Goal: Information Seeking & Learning: Check status

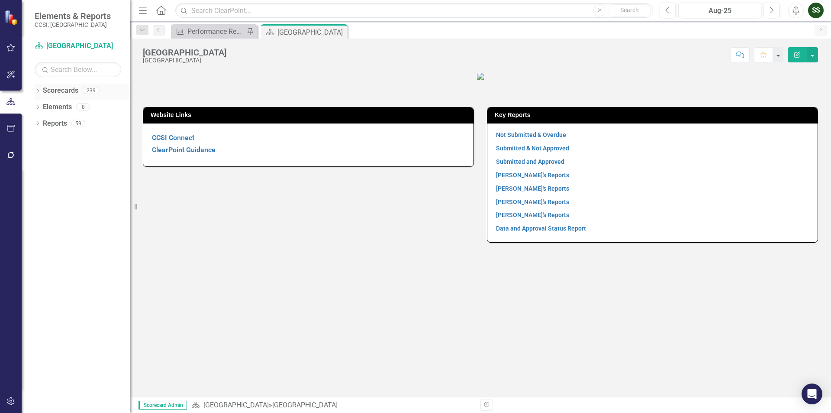
click at [39, 92] on icon "Dropdown" at bounding box center [38, 91] width 6 height 5
click at [42, 109] on icon at bounding box center [43, 106] width 2 height 4
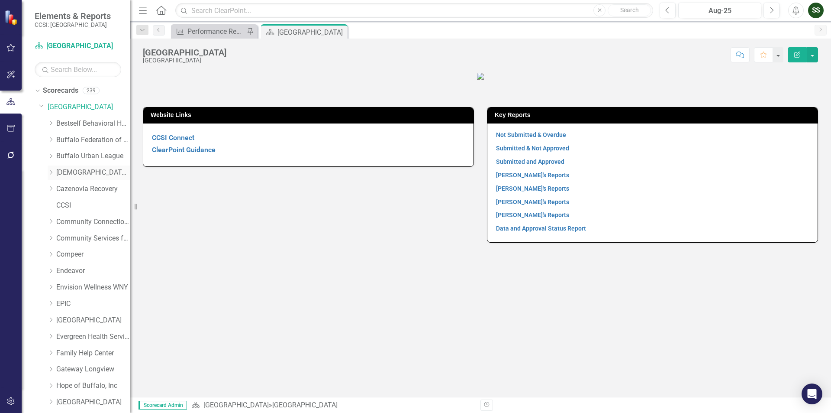
click at [87, 171] on link "[DEMOGRAPHIC_DATA] Charities of [GEOGRAPHIC_DATA]" at bounding box center [93, 173] width 74 height 10
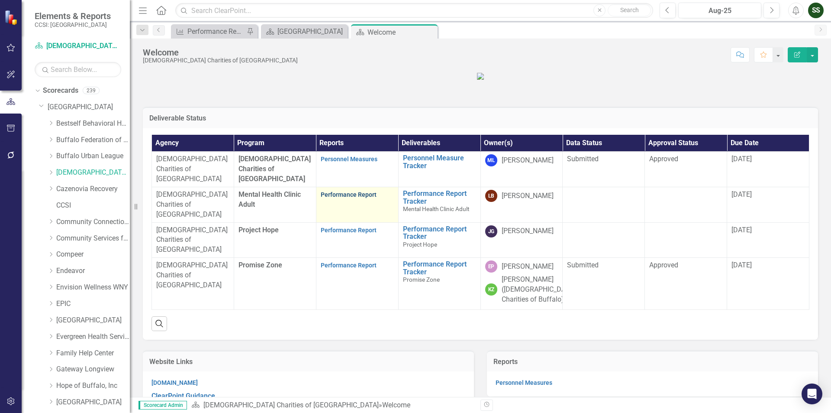
click at [335, 198] on link "Performance Report" at bounding box center [349, 194] width 56 height 7
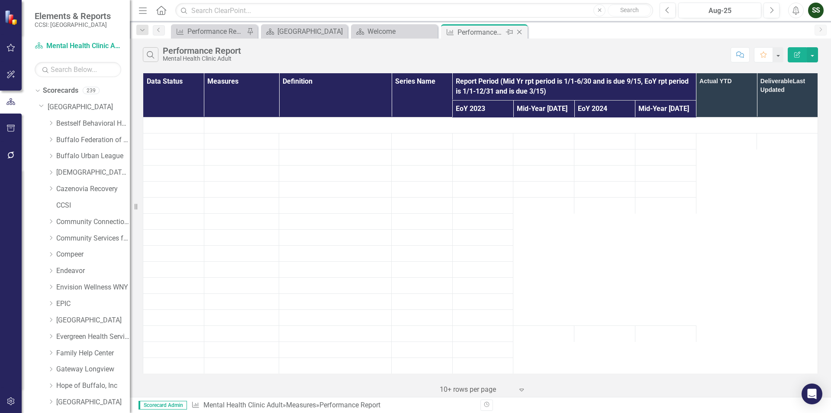
click at [520, 33] on icon "Close" at bounding box center [519, 32] width 9 height 7
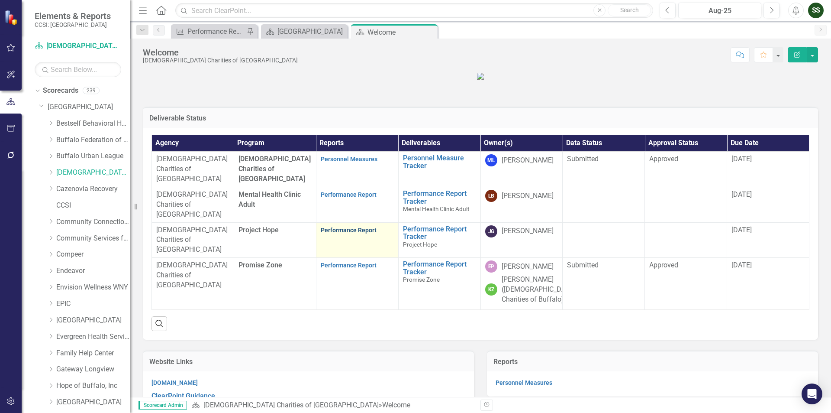
click at [353, 233] on link "Performance Report" at bounding box center [349, 229] width 56 height 7
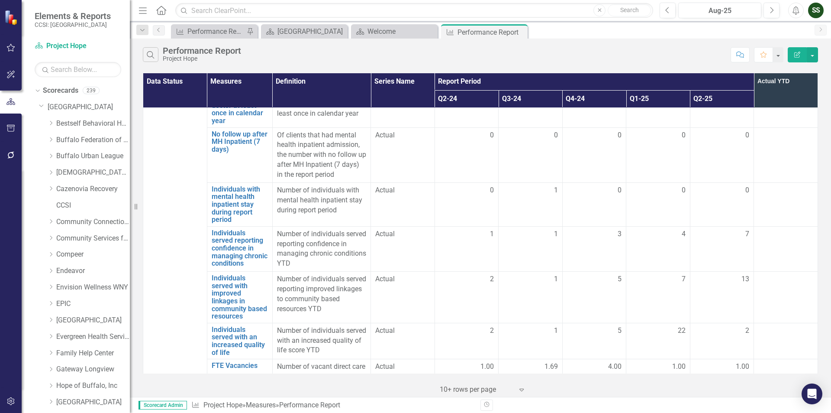
scroll to position [1324, 0]
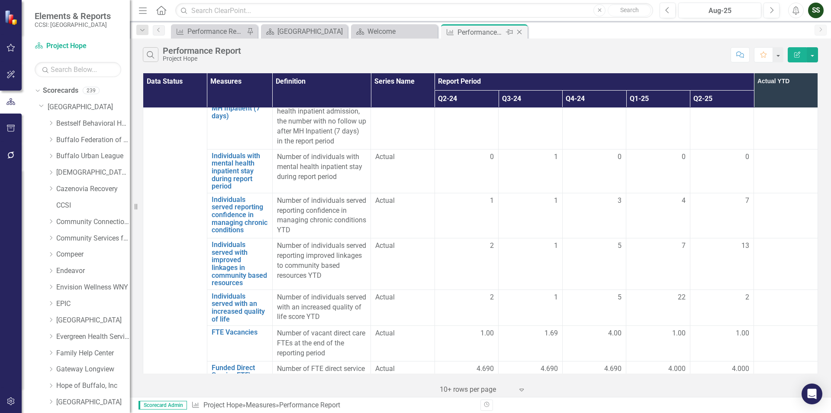
click at [520, 31] on icon "Close" at bounding box center [519, 32] width 9 height 7
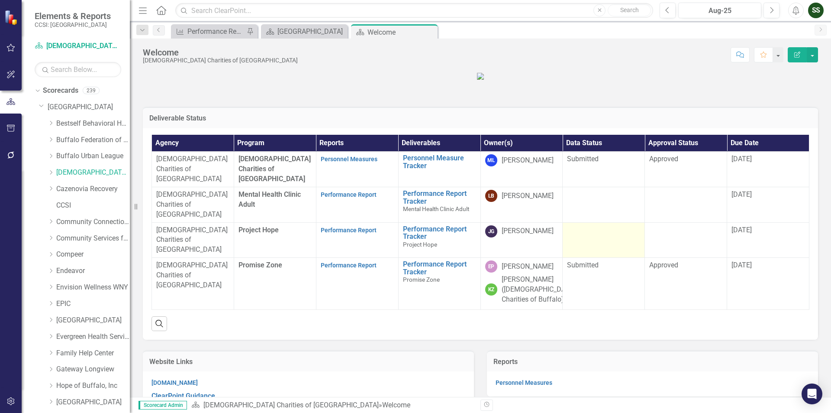
click at [585, 258] on td at bounding box center [604, 240] width 82 height 36
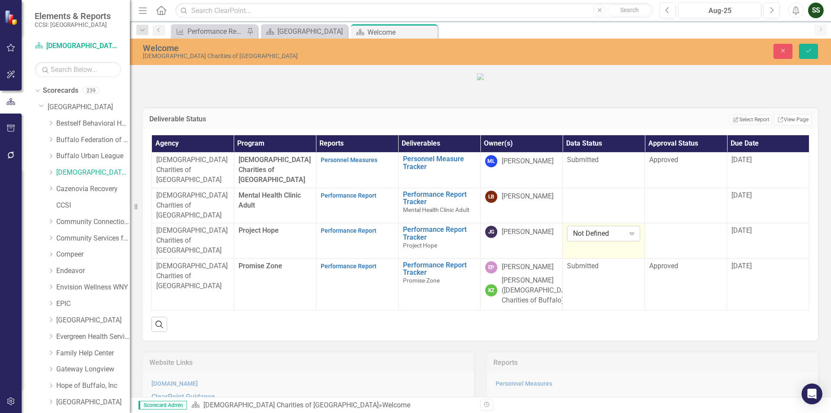
click at [631, 237] on icon "Expand" at bounding box center [632, 233] width 9 height 7
click at [605, 325] on div "Submitted" at bounding box center [601, 321] width 58 height 10
click at [690, 236] on div at bounding box center [685, 231] width 73 height 10
click at [710, 237] on icon "Expand" at bounding box center [714, 233] width 9 height 7
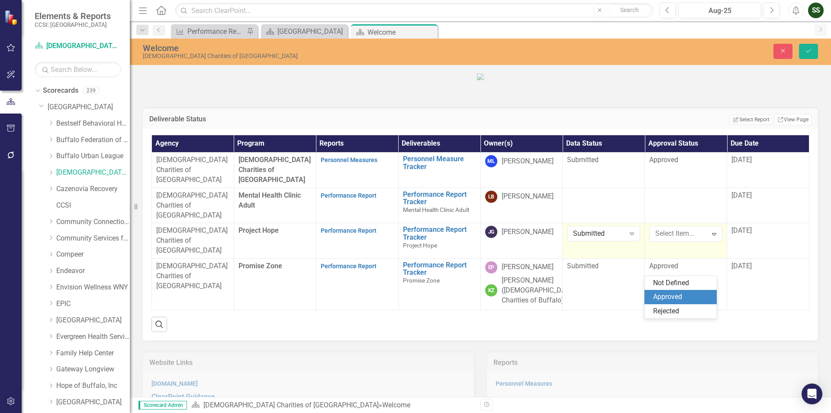
click at [688, 298] on div "Approved" at bounding box center [682, 297] width 58 height 10
click at [804, 48] on button "Save" at bounding box center [808, 51] width 19 height 15
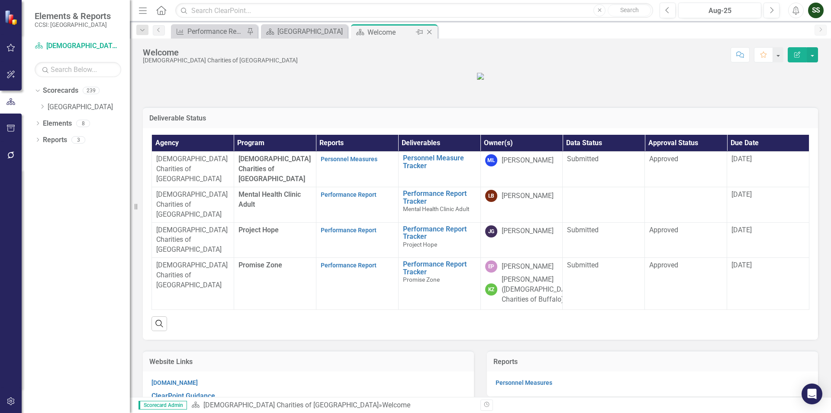
click at [430, 33] on icon at bounding box center [429, 32] width 5 height 5
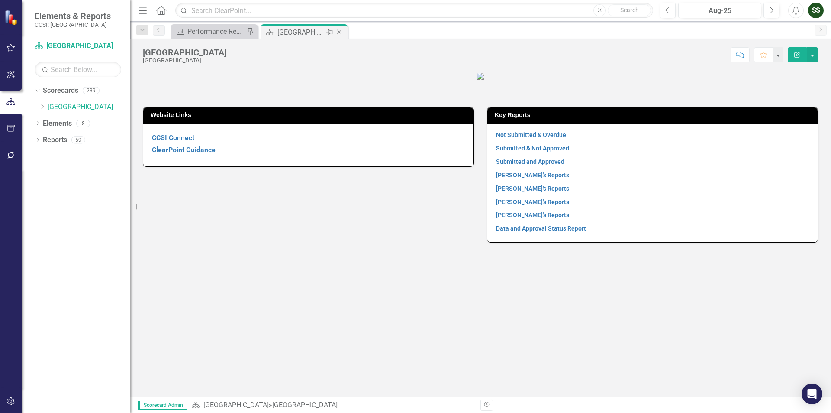
click at [338, 31] on icon "Close" at bounding box center [339, 32] width 9 height 7
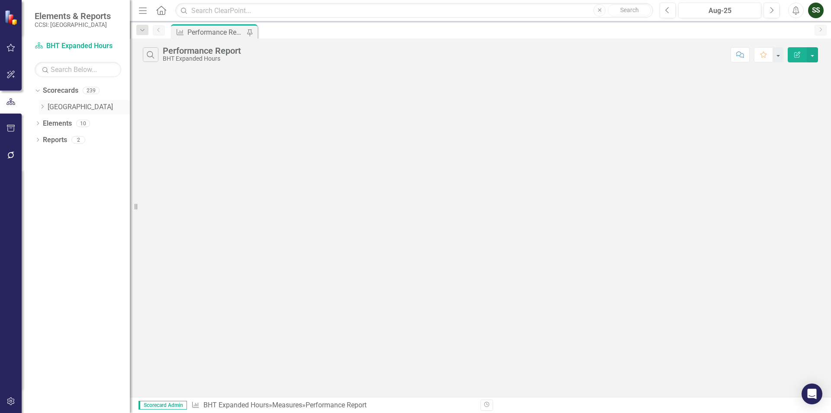
click at [58, 105] on link "[GEOGRAPHIC_DATA]" at bounding box center [89, 107] width 82 height 10
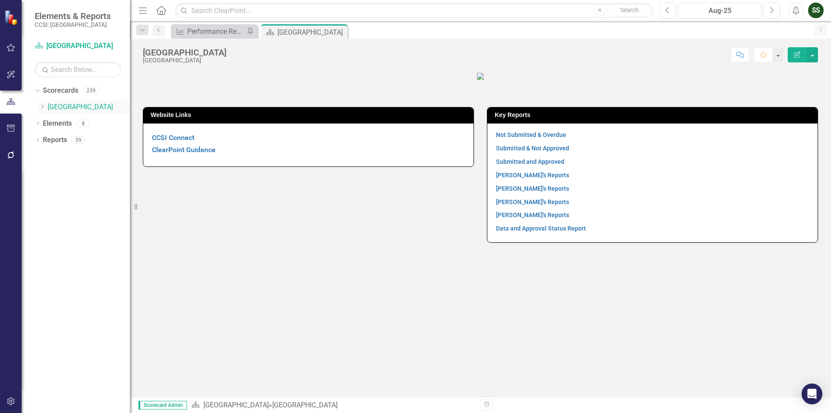
click at [46, 106] on div "Dropdown" at bounding box center [43, 106] width 9 height 7
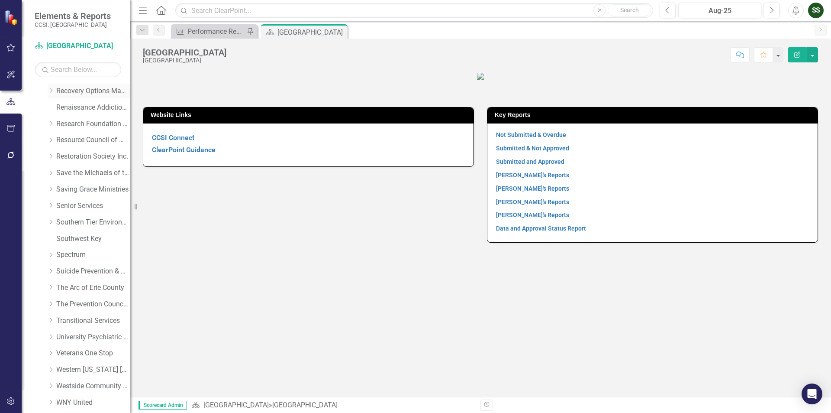
scroll to position [344, 0]
click at [103, 171] on link "Recovery Options Made Easy" at bounding box center [93, 173] width 74 height 10
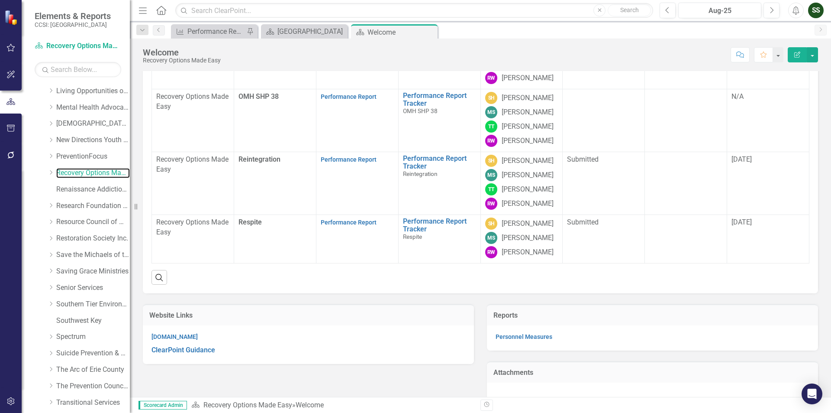
scroll to position [87, 0]
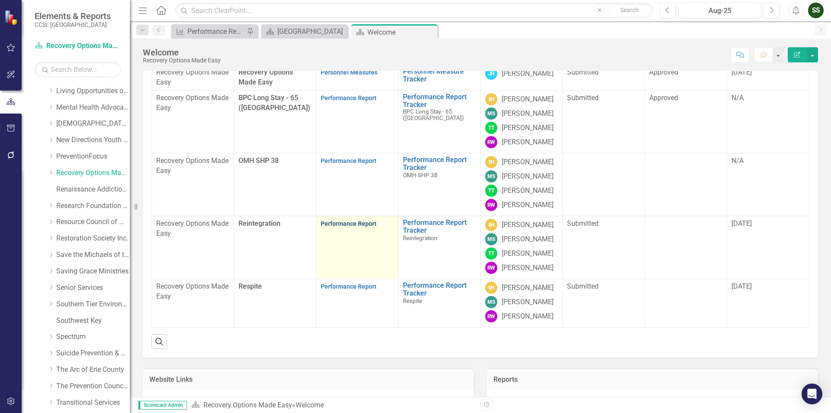
click at [348, 227] on link "Performance Report" at bounding box center [349, 223] width 56 height 7
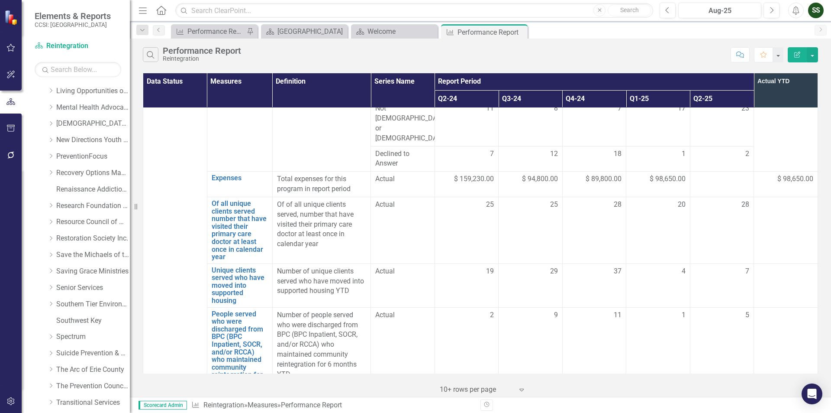
scroll to position [1039, 0]
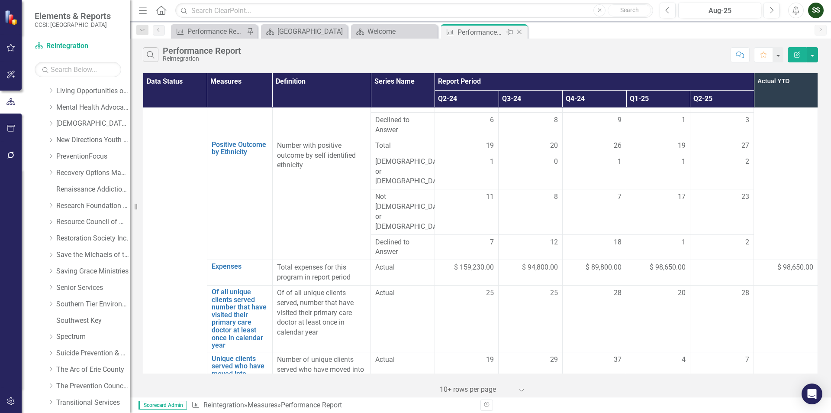
click at [521, 30] on icon at bounding box center [519, 32] width 5 height 5
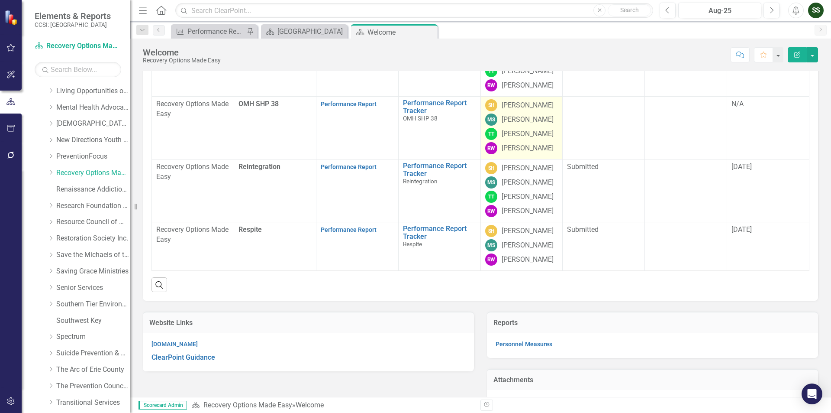
scroll to position [173, 0]
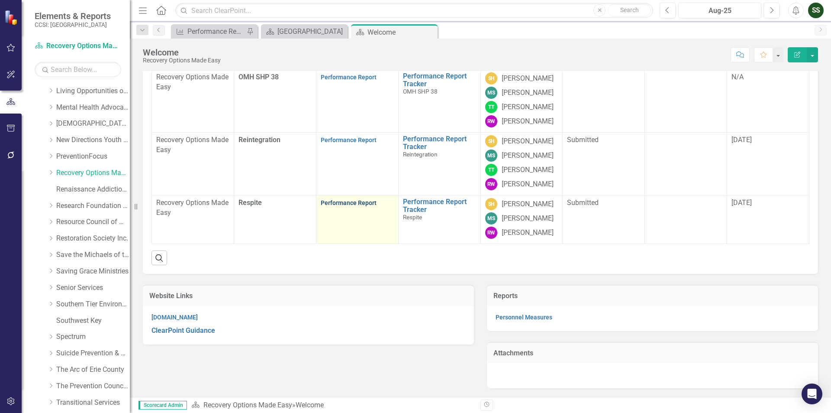
click at [353, 206] on link "Performance Report" at bounding box center [349, 202] width 56 height 7
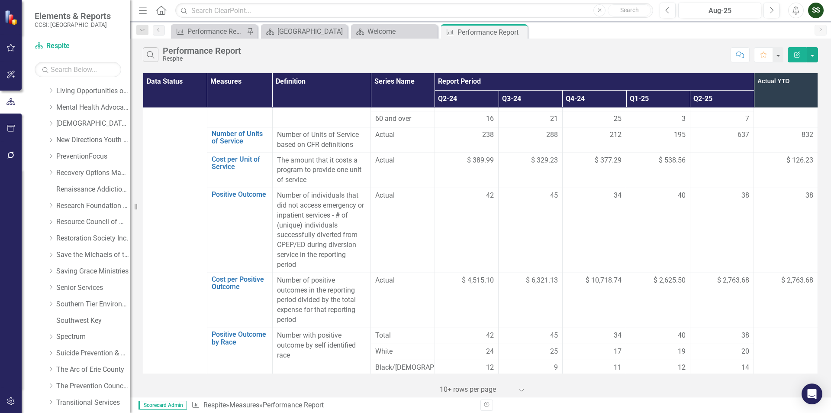
scroll to position [649, 0]
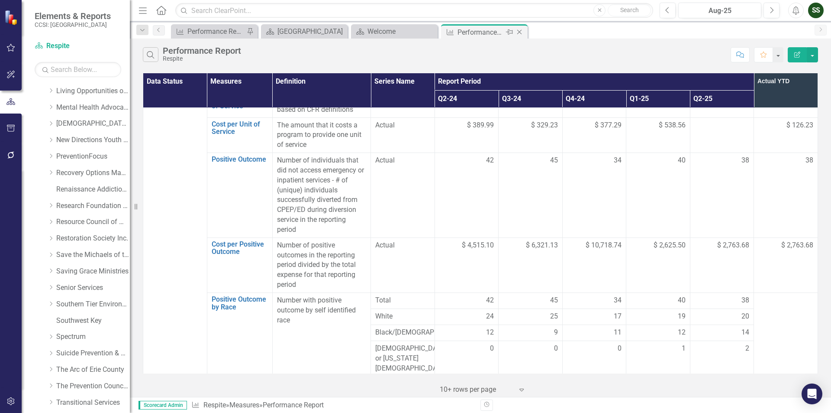
click at [518, 30] on icon "Close" at bounding box center [519, 32] width 9 height 7
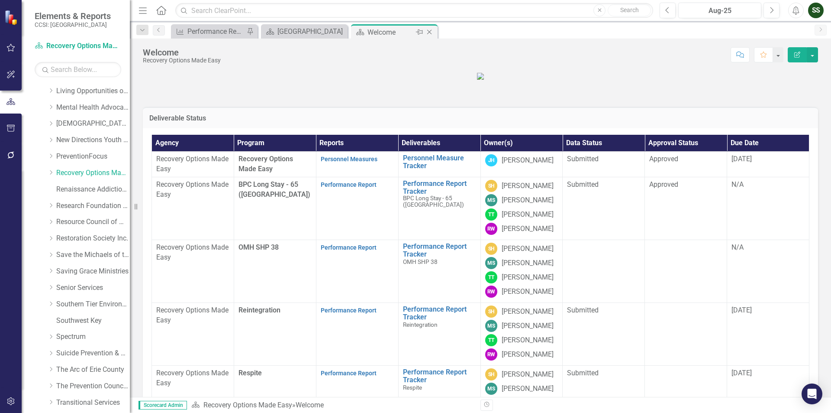
click at [429, 31] on icon at bounding box center [429, 32] width 5 height 5
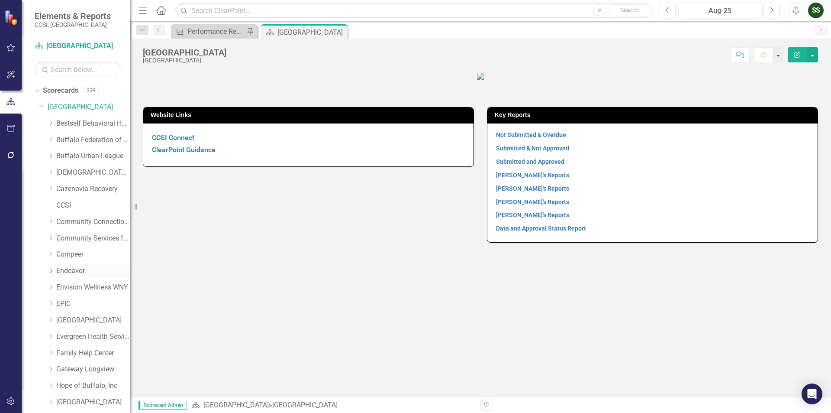
click at [65, 271] on link "Endeavor" at bounding box center [93, 271] width 74 height 10
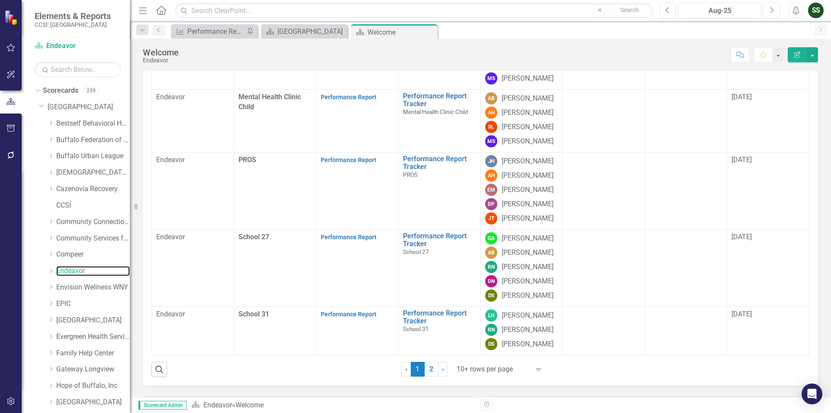
scroll to position [173, 0]
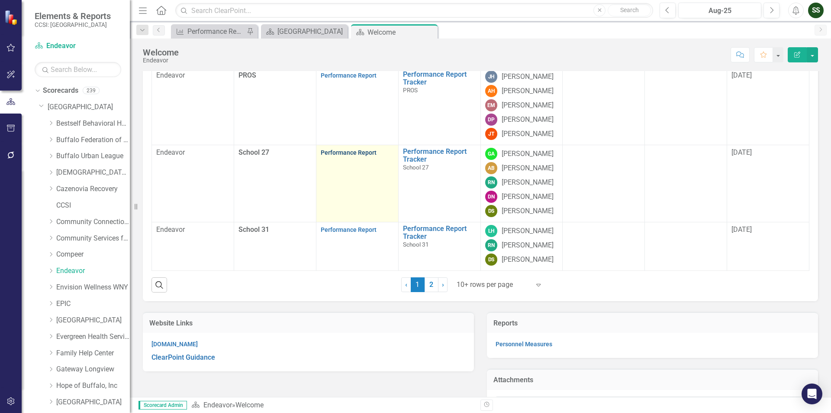
click at [340, 156] on link "Performance Report" at bounding box center [349, 152] width 56 height 7
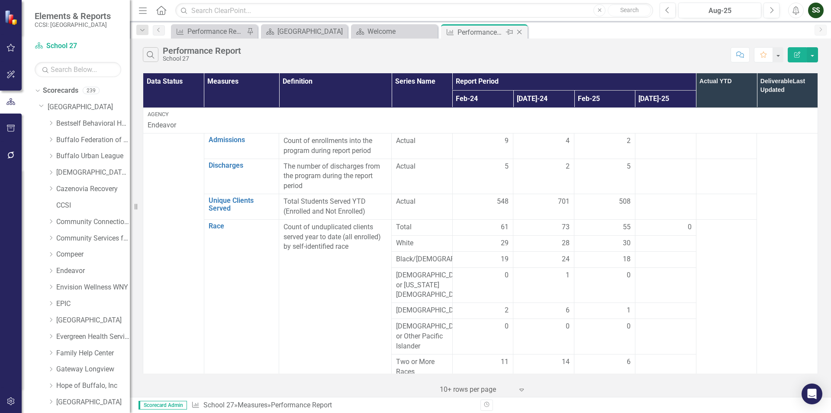
click at [519, 33] on icon "Close" at bounding box center [519, 32] width 9 height 7
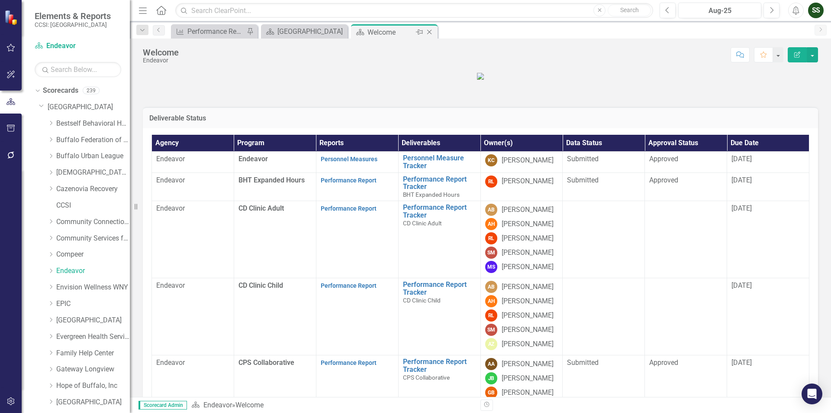
click at [431, 31] on icon "Close" at bounding box center [429, 32] width 9 height 7
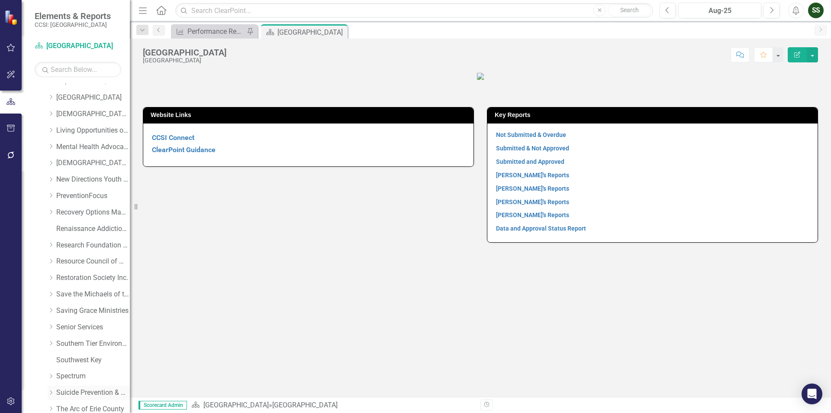
scroll to position [303, 0]
click at [98, 161] on link "[DEMOGRAPHIC_DATA] Comm Svces" at bounding box center [93, 164] width 74 height 10
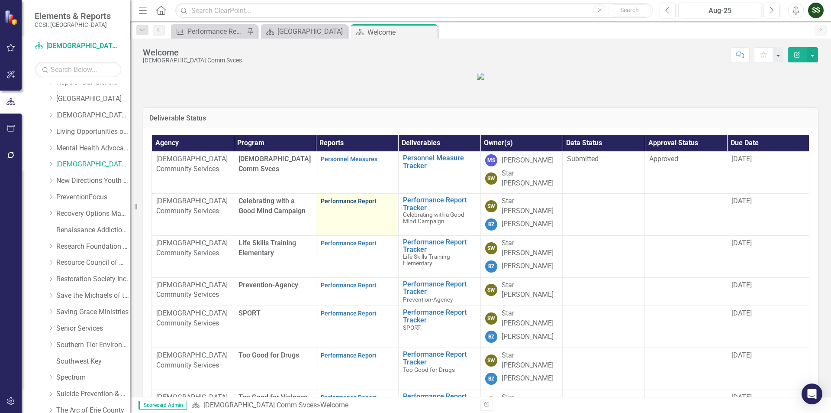
click at [349, 204] on link "Performance Report" at bounding box center [349, 200] width 56 height 7
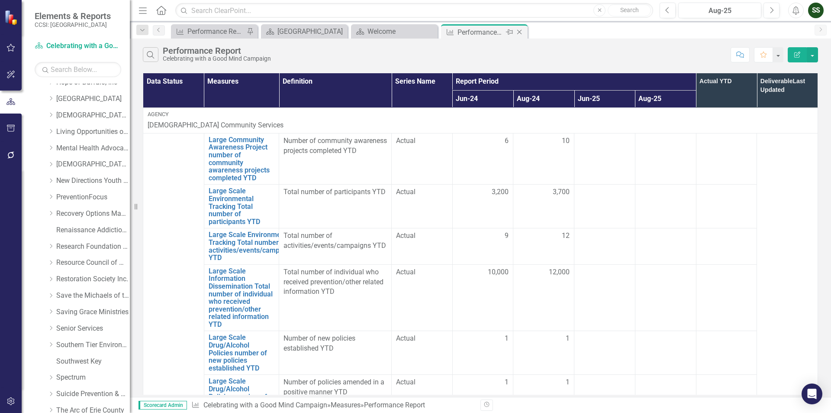
click at [519, 34] on icon "Close" at bounding box center [519, 32] width 9 height 7
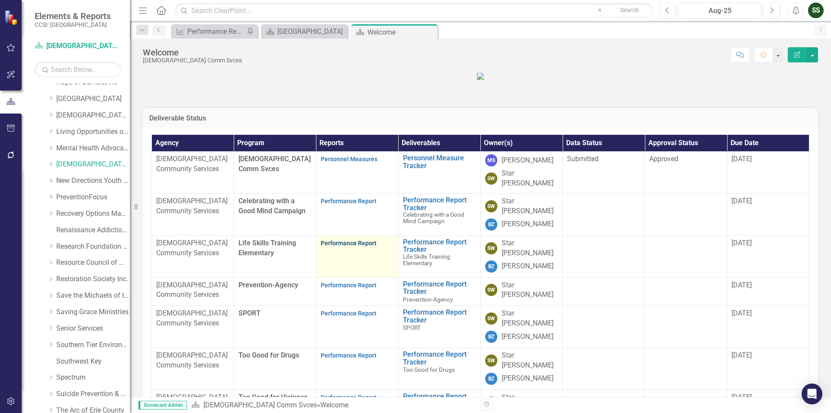
click at [341, 246] on link "Performance Report" at bounding box center [349, 242] width 56 height 7
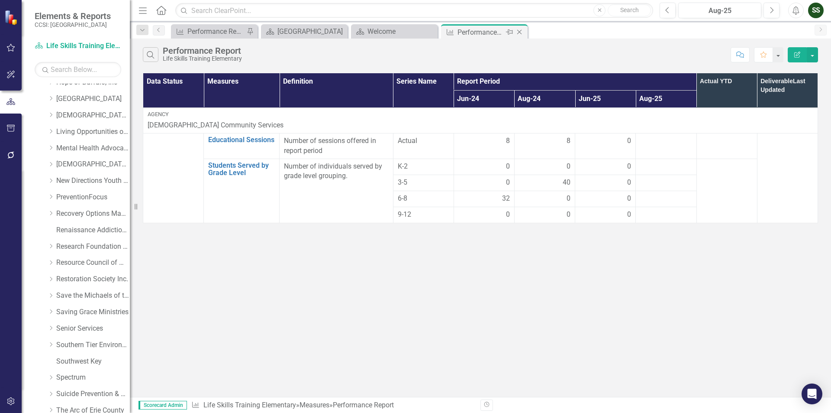
click at [520, 30] on icon "Close" at bounding box center [519, 32] width 9 height 7
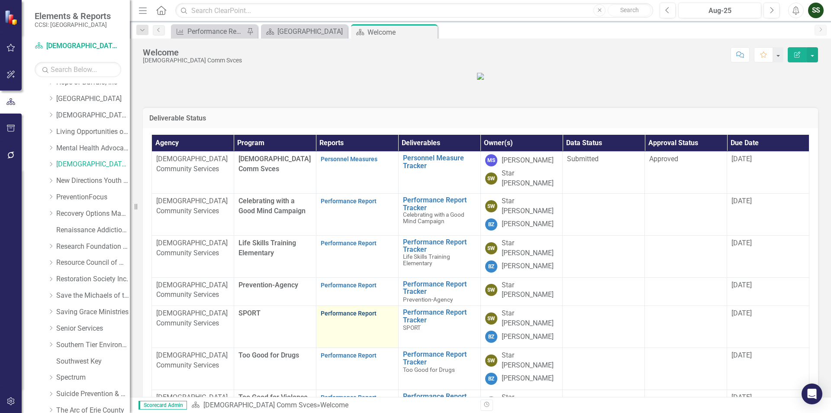
click at [353, 316] on link "Performance Report" at bounding box center [349, 313] width 56 height 7
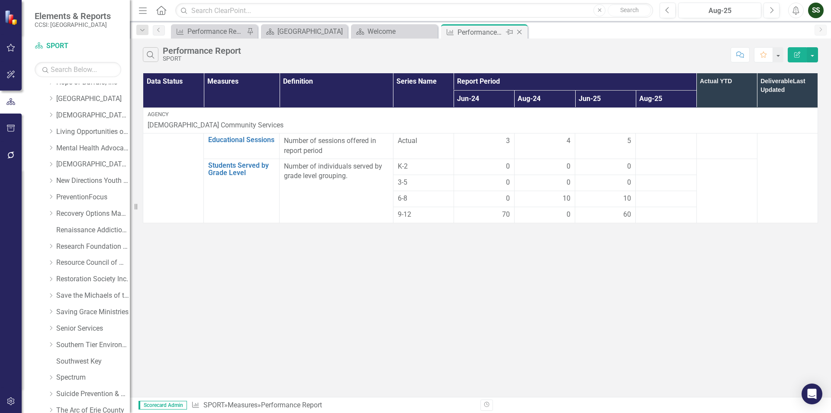
click at [517, 30] on icon "Close" at bounding box center [519, 32] width 9 height 7
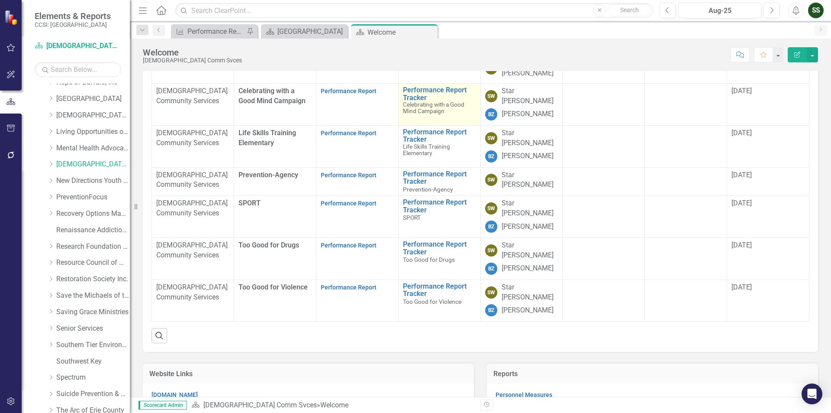
scroll to position [130, 0]
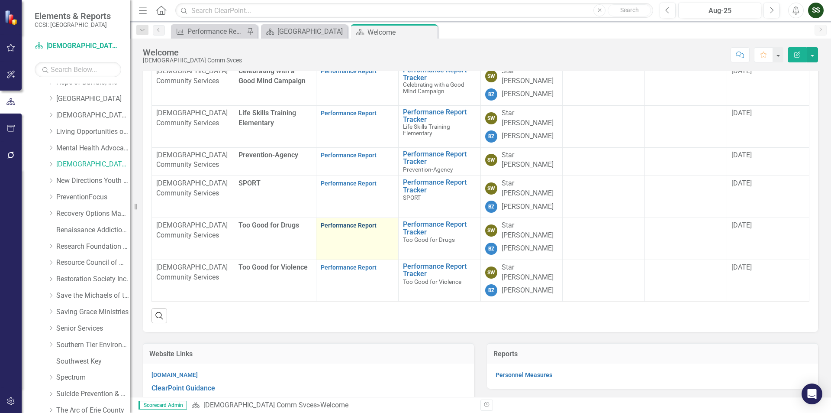
click at [353, 229] on link "Performance Report" at bounding box center [349, 225] width 56 height 7
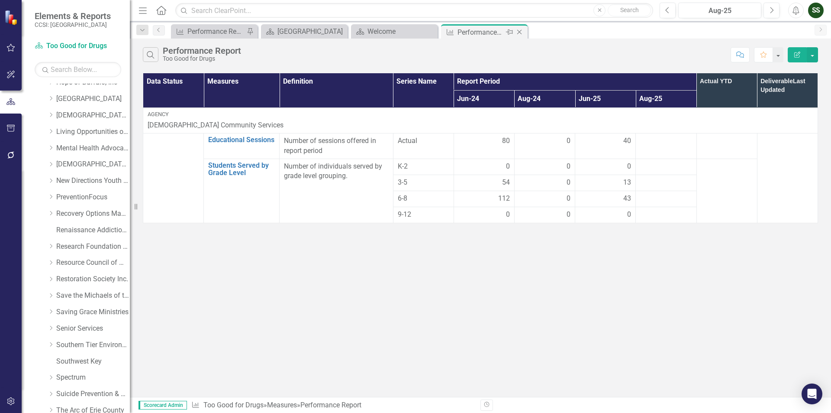
click at [518, 31] on icon at bounding box center [519, 32] width 5 height 5
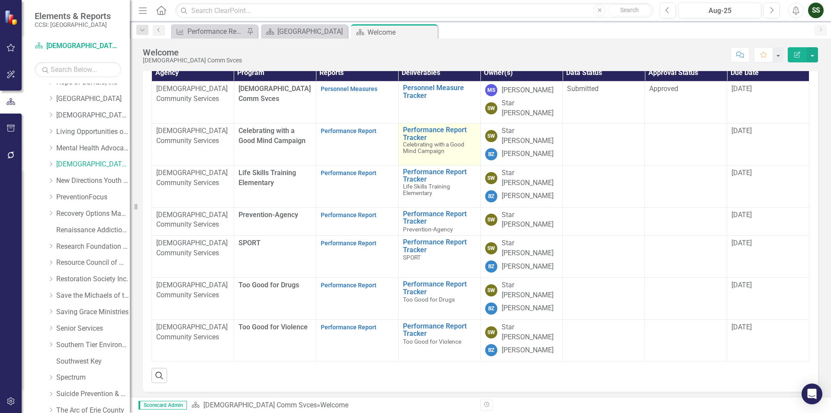
scroll to position [173, 0]
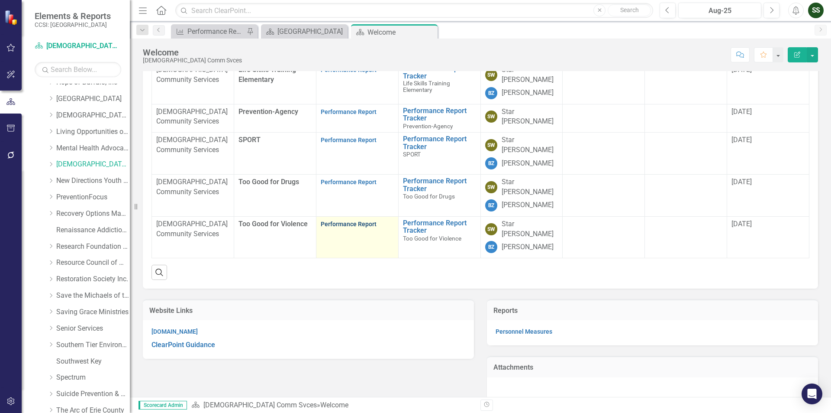
click at [340, 227] on link "Performance Report" at bounding box center [349, 223] width 56 height 7
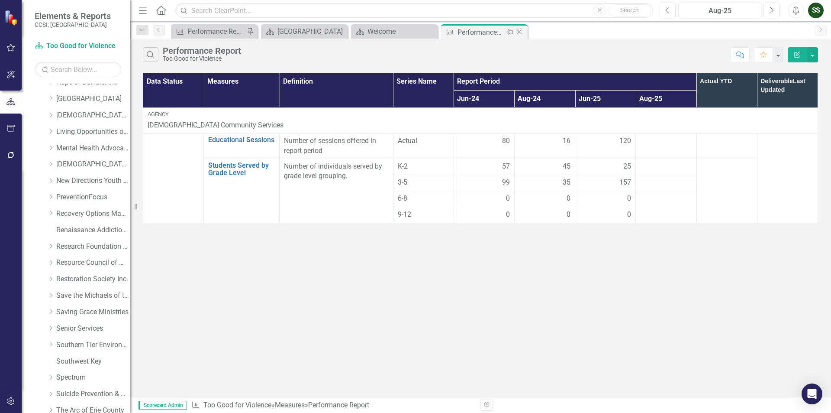
click at [521, 32] on icon "Close" at bounding box center [519, 32] width 9 height 7
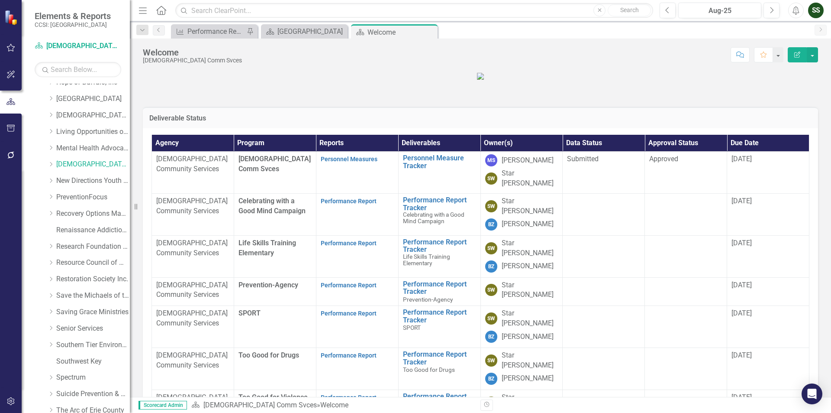
scroll to position [130, 0]
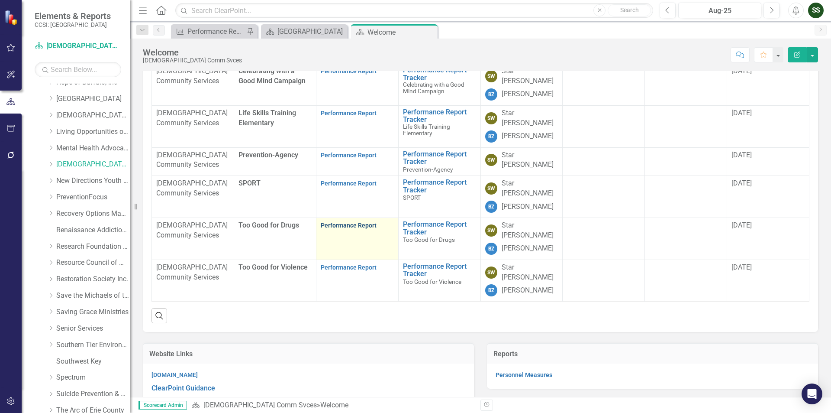
click at [342, 229] on link "Performance Report" at bounding box center [349, 225] width 56 height 7
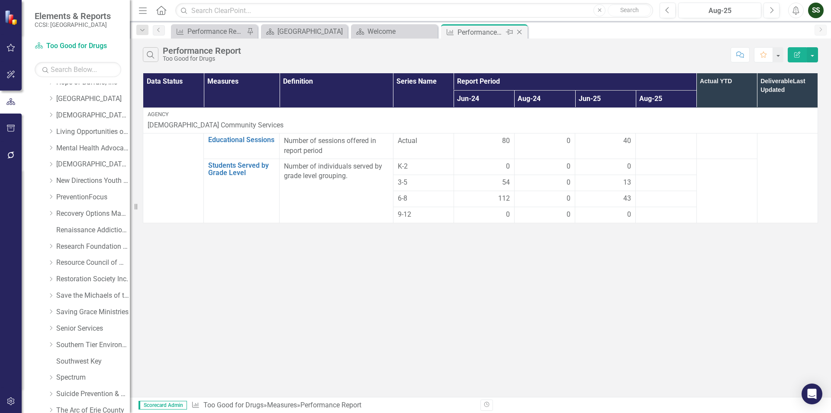
click at [519, 30] on icon "Close" at bounding box center [519, 32] width 9 height 7
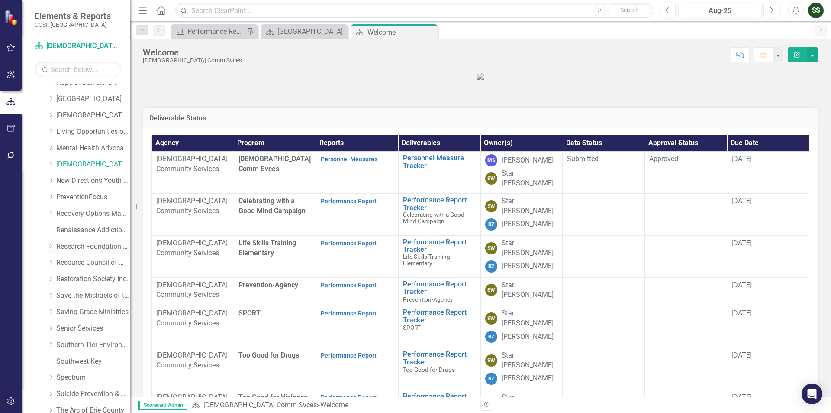
click at [82, 251] on link "Research Foundation of SUNY" at bounding box center [93, 247] width 74 height 10
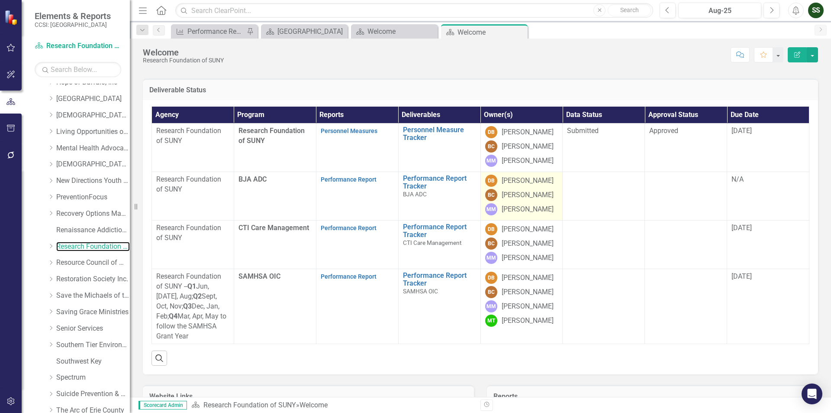
scroll to position [43, 0]
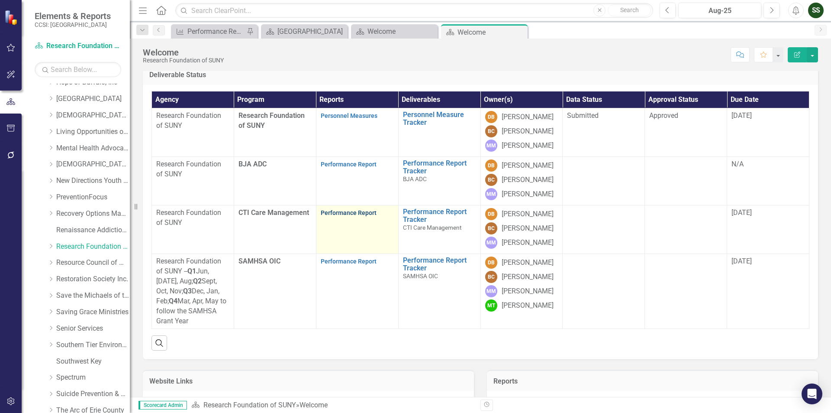
click at [353, 216] on link "Performance Report" at bounding box center [349, 212] width 56 height 7
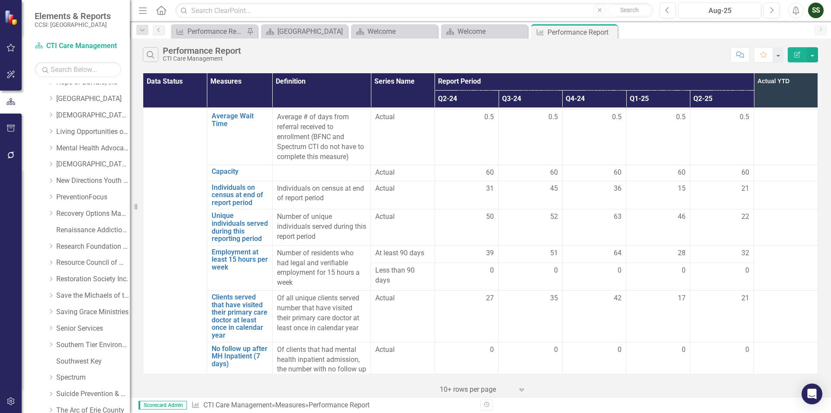
scroll to position [1241, 0]
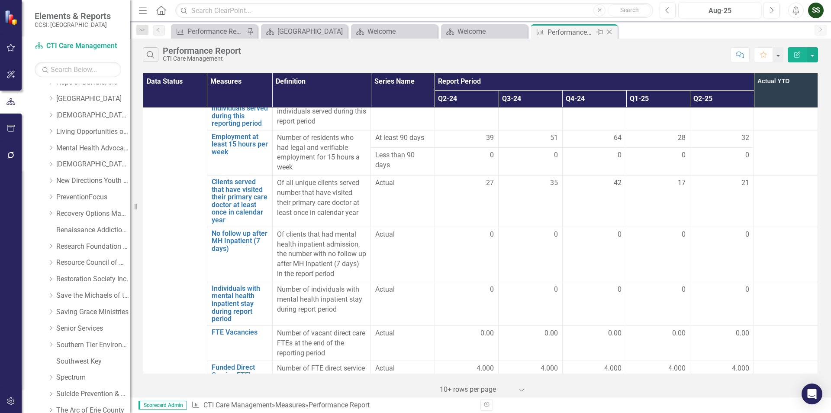
click at [610, 33] on icon "Close" at bounding box center [609, 32] width 9 height 7
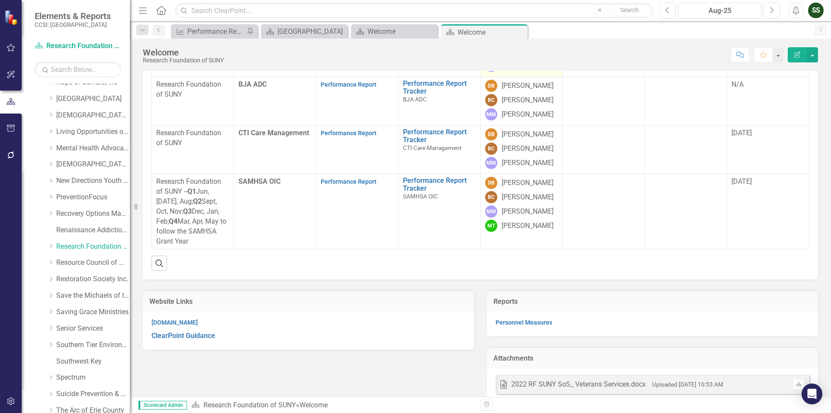
scroll to position [87, 0]
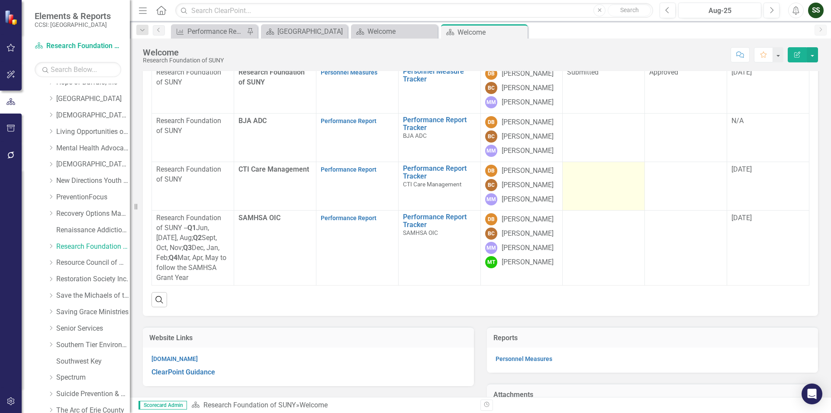
click at [595, 210] on td at bounding box center [604, 186] width 82 height 48
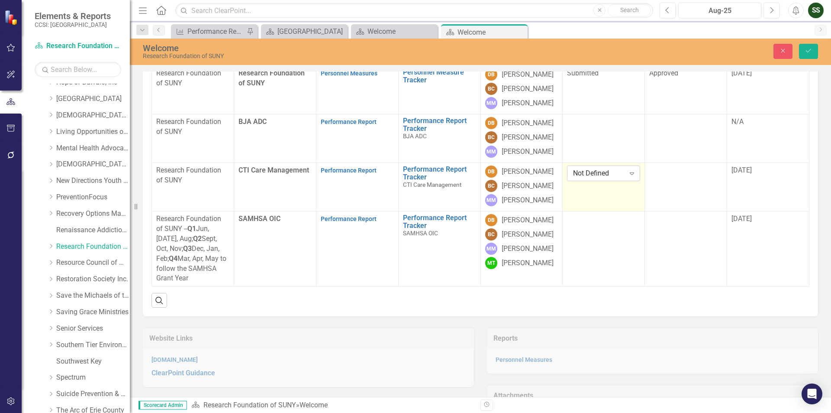
click at [628, 177] on icon "Expand" at bounding box center [632, 173] width 9 height 7
click at [606, 284] on div "Submitted" at bounding box center [601, 286] width 58 height 10
click at [690, 211] on td at bounding box center [686, 187] width 82 height 48
click at [715, 180] on div "Expand" at bounding box center [715, 173] width 16 height 14
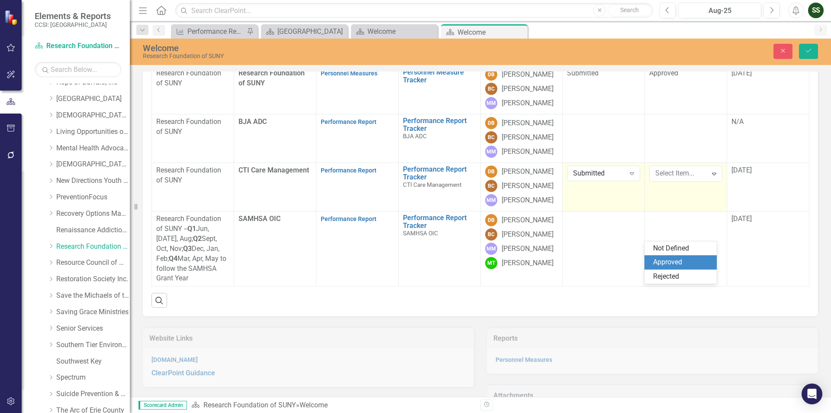
click at [678, 260] on div "Approved" at bounding box center [682, 262] width 58 height 10
click at [811, 53] on icon "Save" at bounding box center [809, 51] width 8 height 6
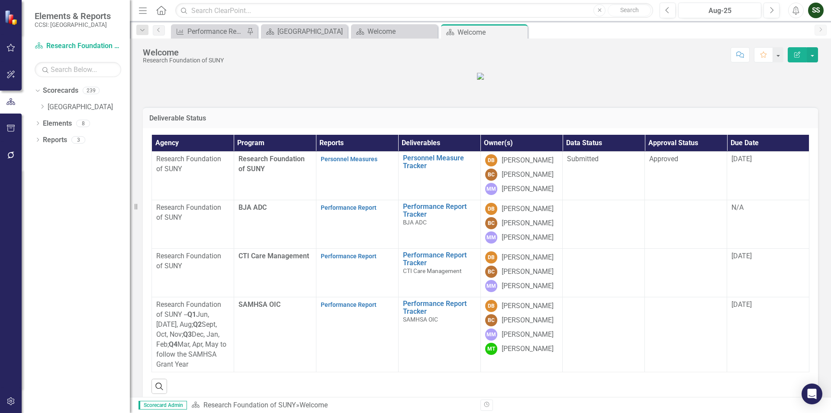
scroll to position [0, 0]
drag, startPoint x: 519, startPoint y: 33, endPoint x: 463, endPoint y: 30, distance: 55.5
click at [0, 0] on icon at bounding box center [0, 0] width 0 height 0
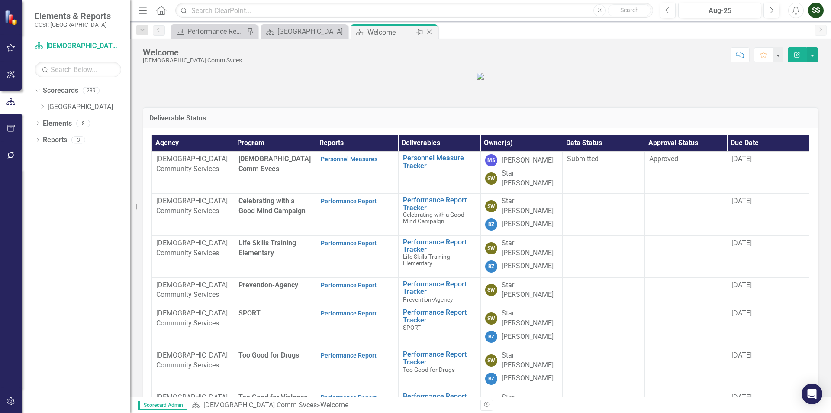
click at [430, 30] on icon "Close" at bounding box center [429, 32] width 9 height 7
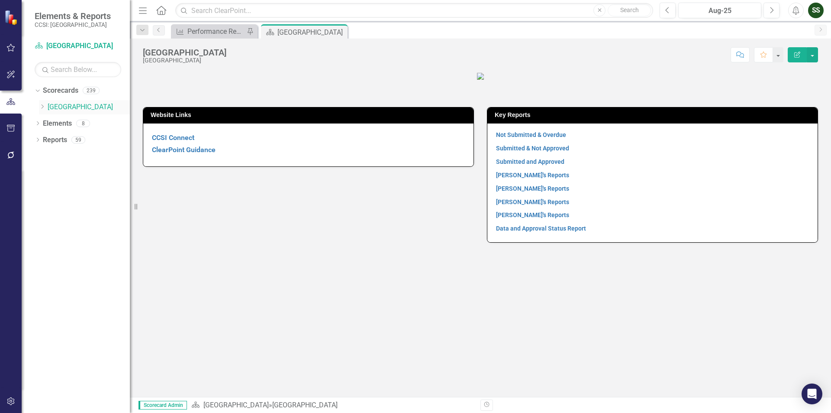
click at [42, 108] on icon "Dropdown" at bounding box center [42, 106] width 6 height 5
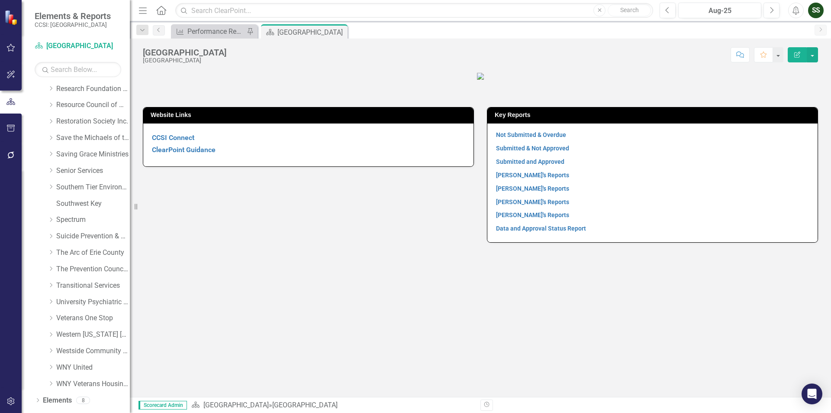
scroll to position [474, 0]
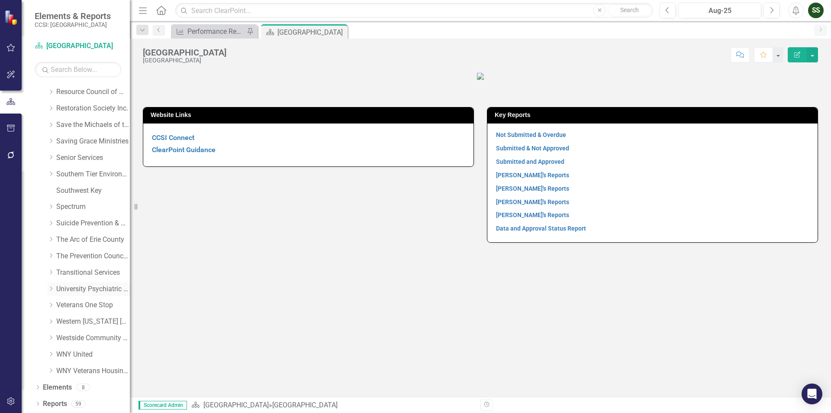
click at [59, 285] on link "University Psychiatric Practice" at bounding box center [93, 289] width 74 height 10
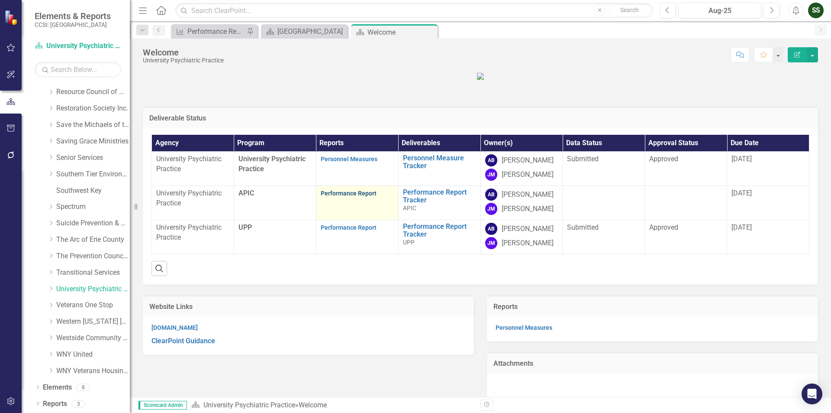
click at [333, 197] on link "Performance Report" at bounding box center [349, 193] width 56 height 7
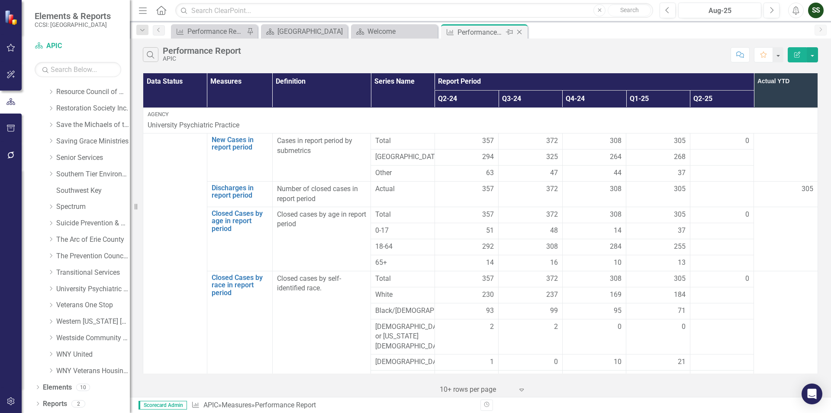
click at [519, 35] on icon "Close" at bounding box center [519, 32] width 9 height 7
